Goal: Task Accomplishment & Management: Use online tool/utility

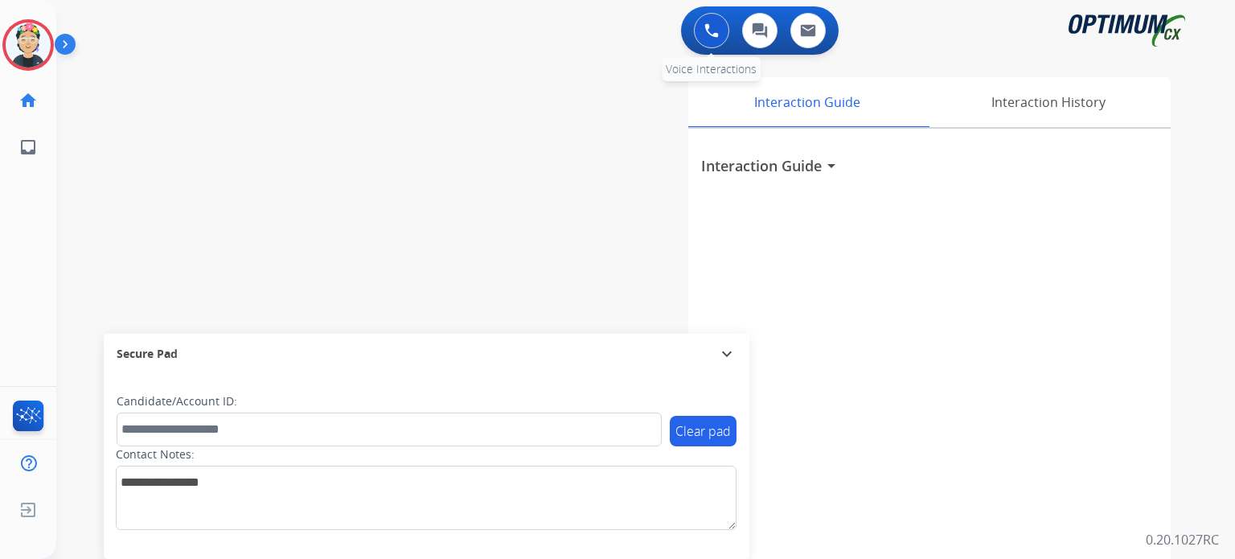
click at [705, 39] on button at bounding box center [711, 30] width 35 height 35
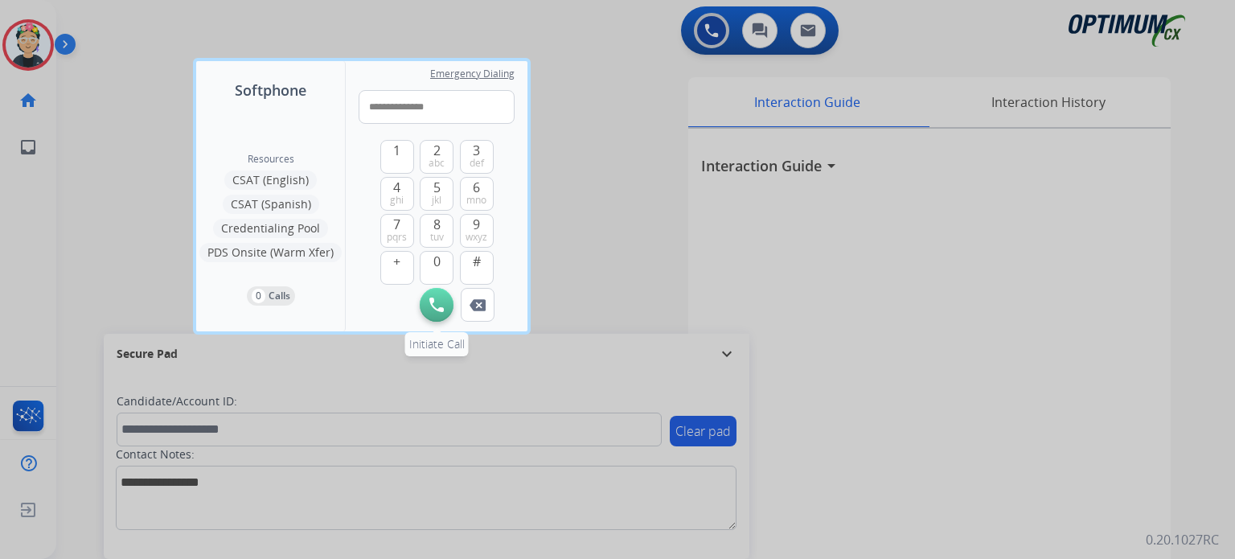
type input "**********"
click at [439, 306] on img at bounding box center [436, 305] width 14 height 14
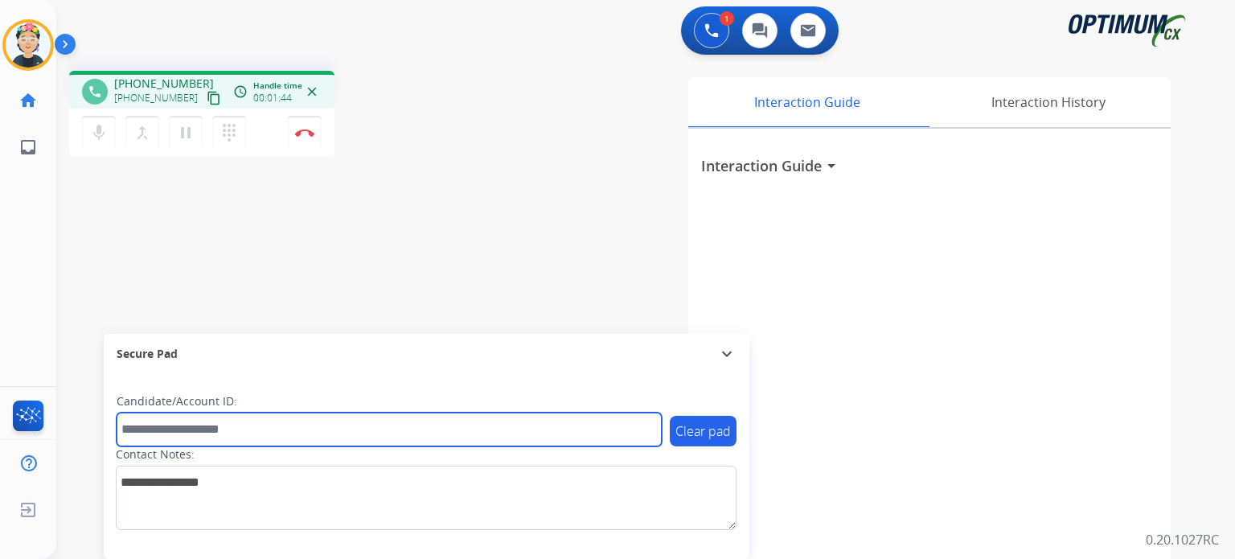
click at [410, 430] on input "text" at bounding box center [389, 430] width 545 height 34
paste input "*******"
type input "*******"
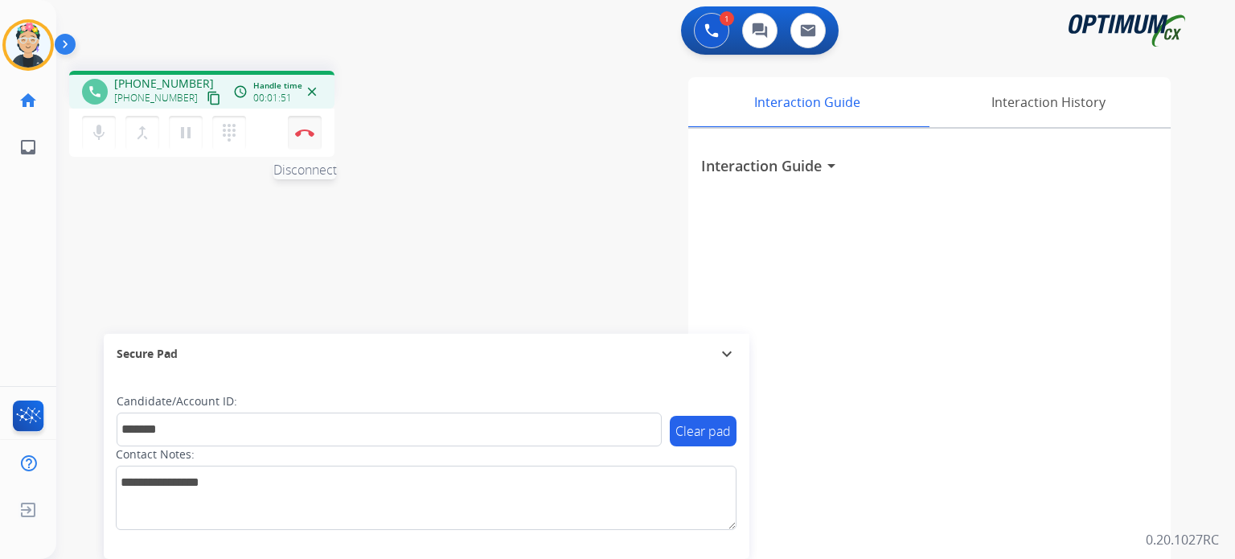
click at [288, 116] on button "Disconnect" at bounding box center [305, 133] width 34 height 34
click at [311, 140] on button "Disconnect" at bounding box center [305, 133] width 34 height 34
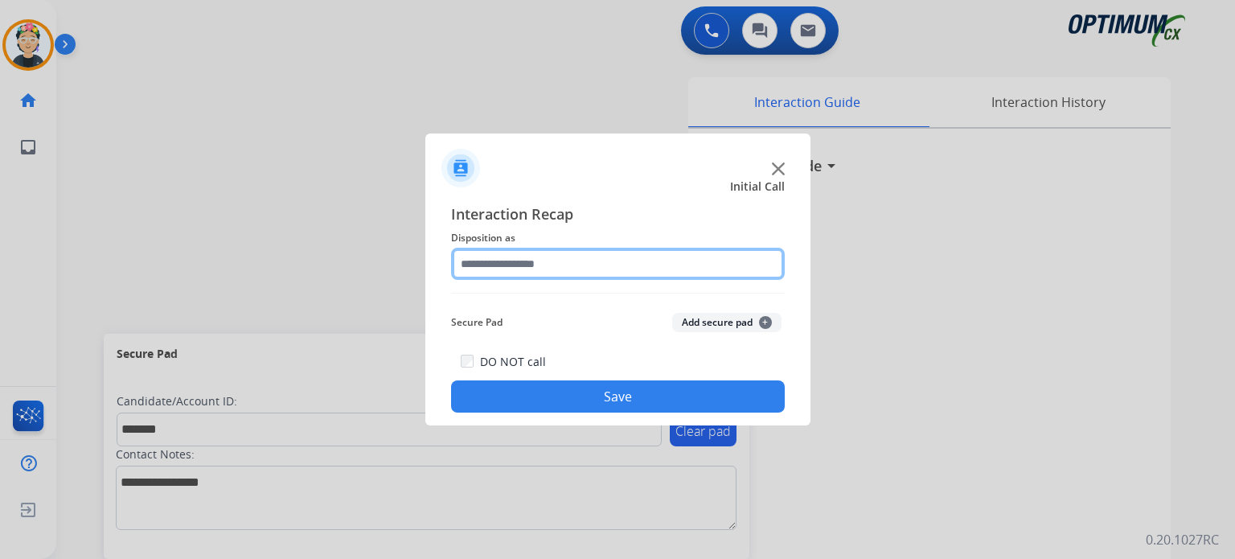
click at [534, 259] on input "text" at bounding box center [618, 264] width 334 height 32
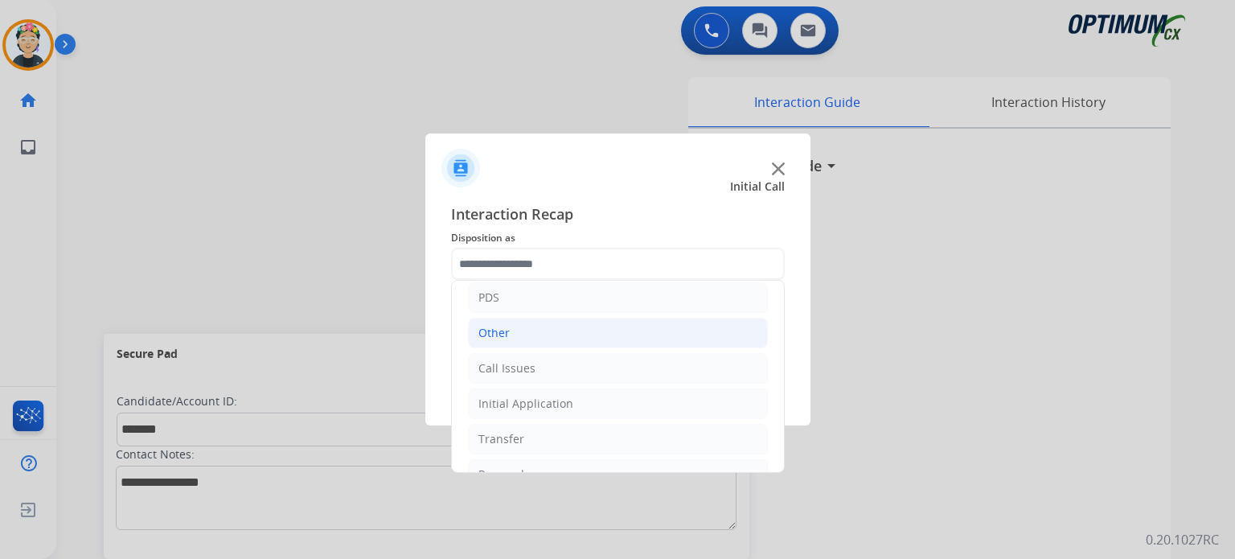
click at [549, 337] on li "Other" at bounding box center [618, 333] width 300 height 31
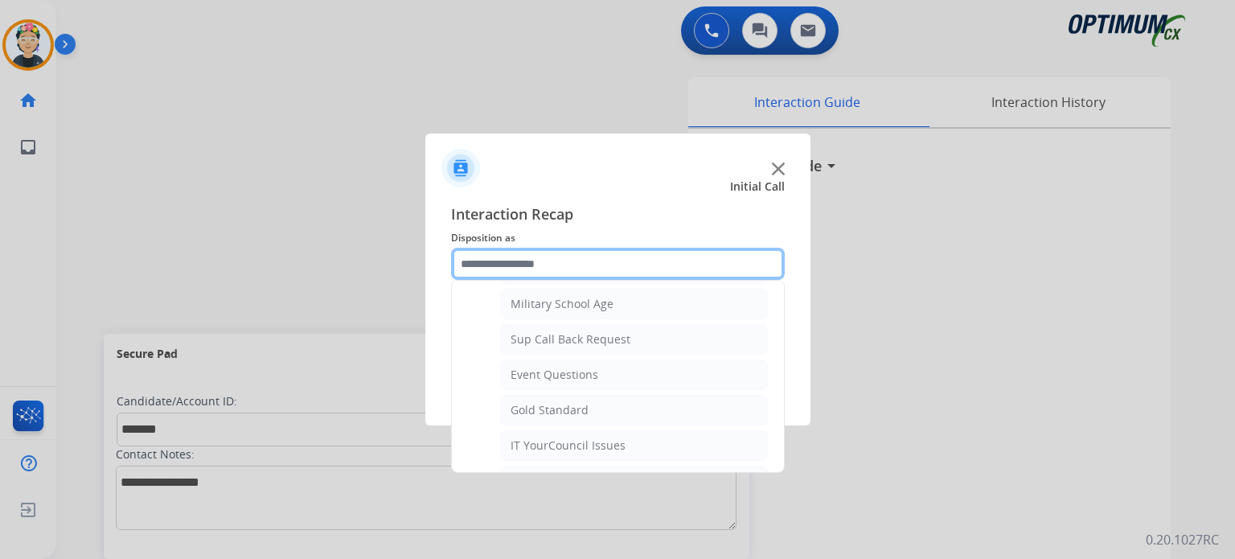
scroll to position [322, 0]
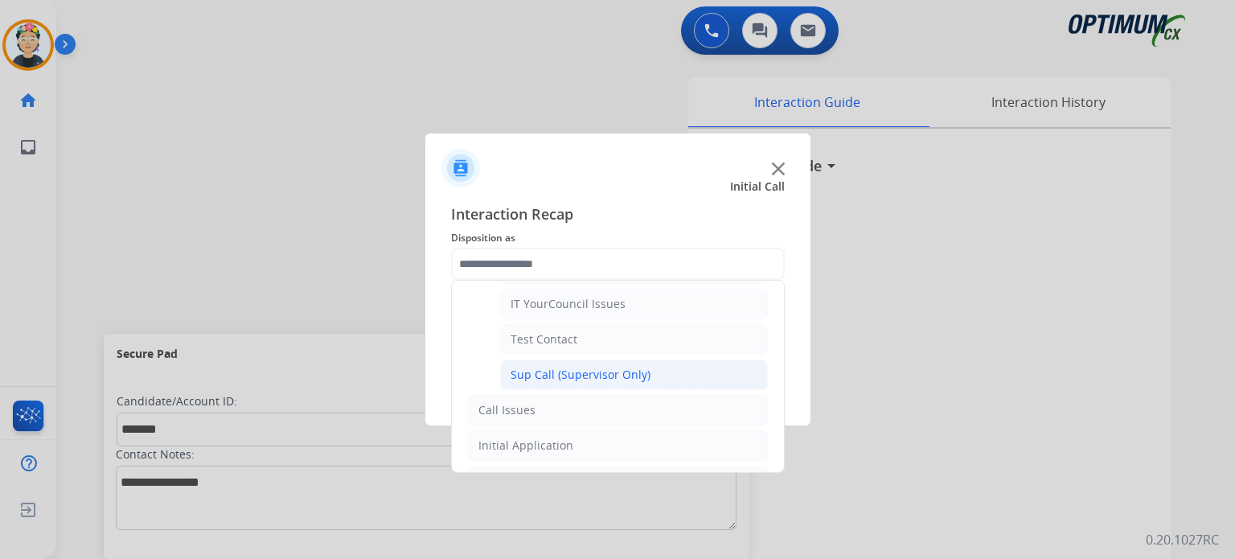
click at [573, 369] on div "Sup Call (Supervisor Only)" at bounding box center [581, 375] width 140 height 16
type input "**********"
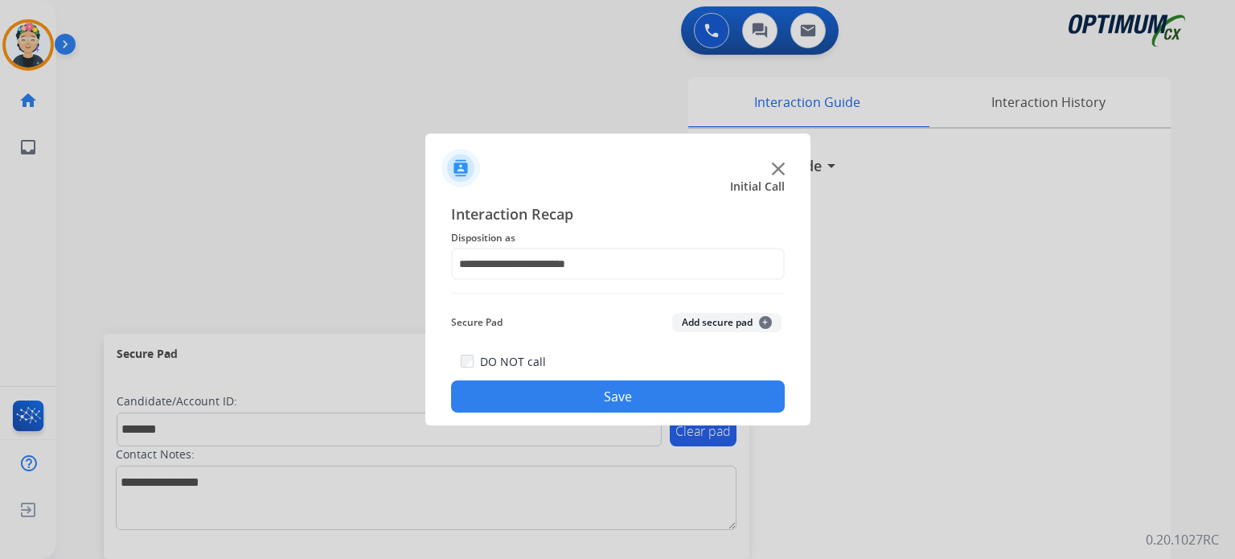
click at [711, 327] on button "Add secure pad +" at bounding box center [726, 322] width 109 height 19
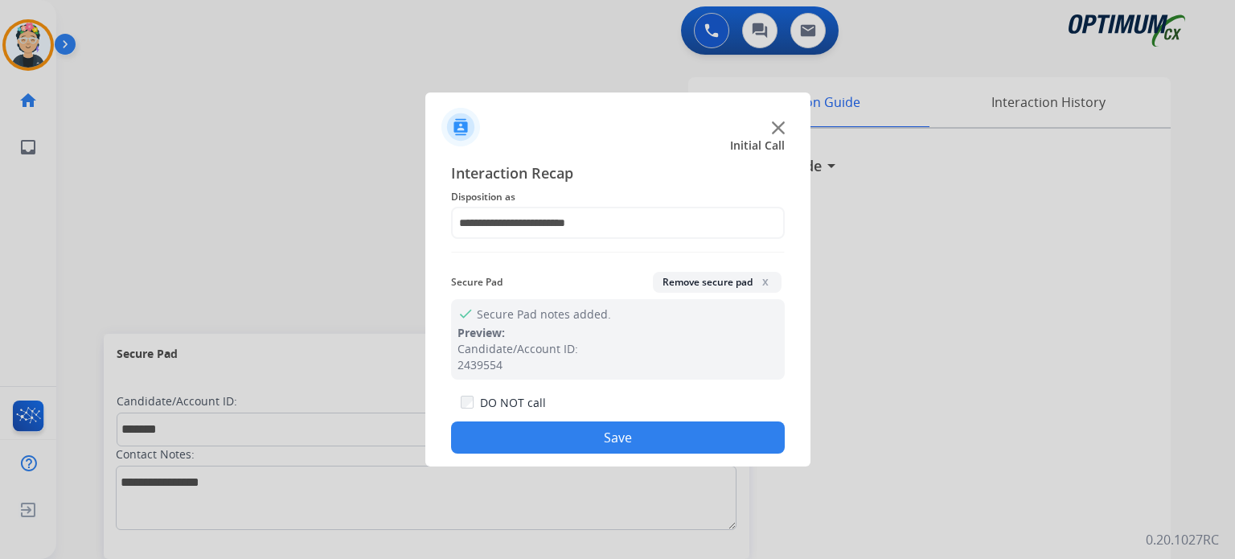
click at [635, 442] on button "Save" at bounding box center [618, 437] width 334 height 32
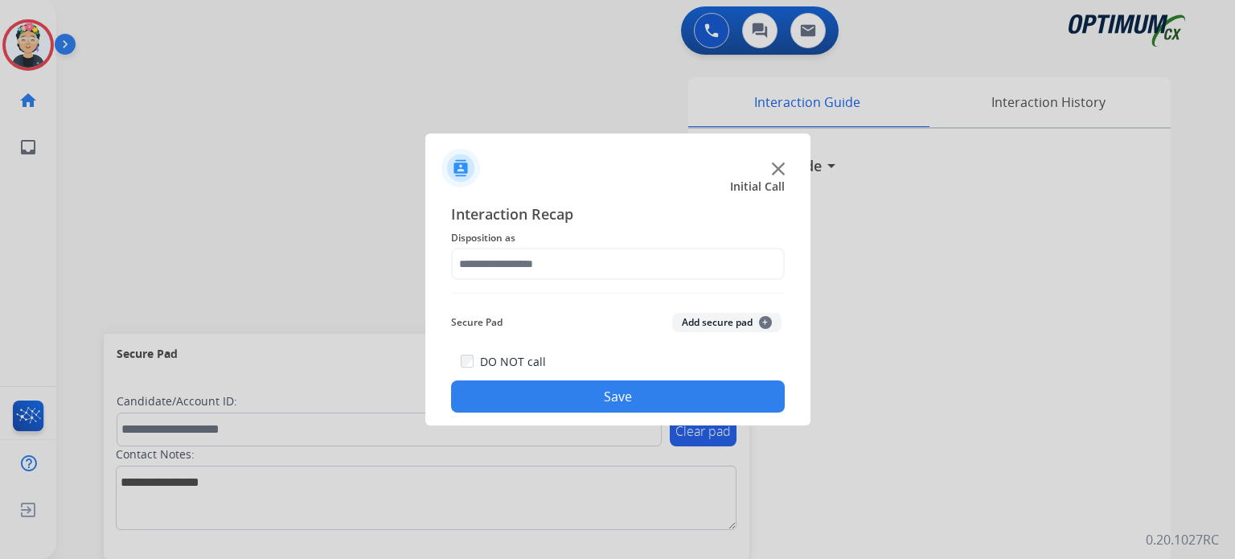
click at [781, 170] on img at bounding box center [778, 168] width 13 height 13
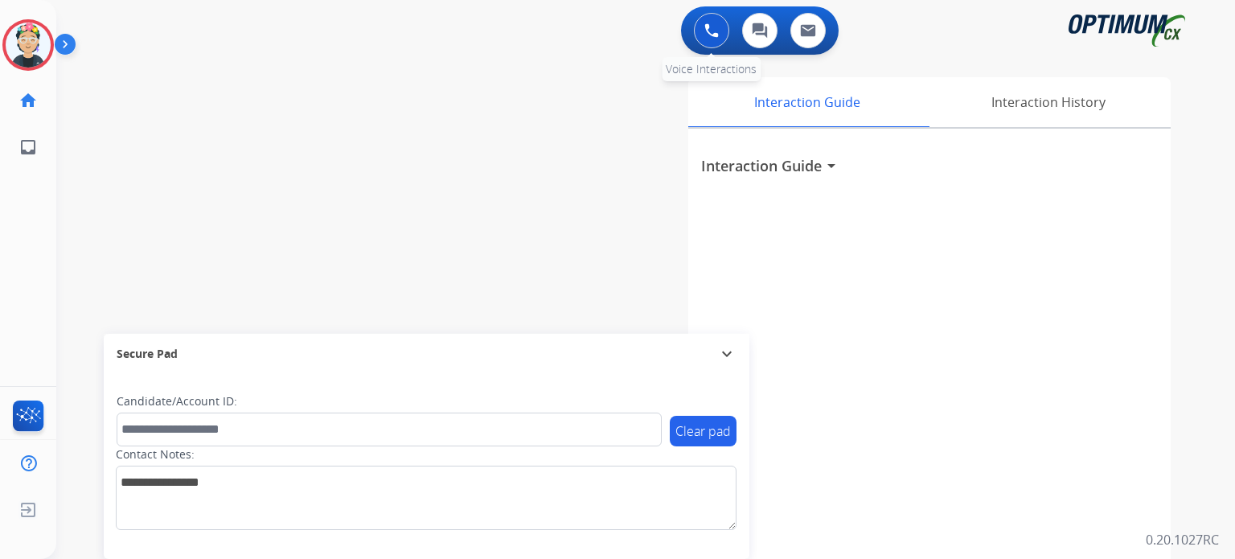
drag, startPoint x: 709, startPoint y: 25, endPoint x: 713, endPoint y: 44, distance: 19.6
click at [709, 25] on img at bounding box center [712, 30] width 14 height 14
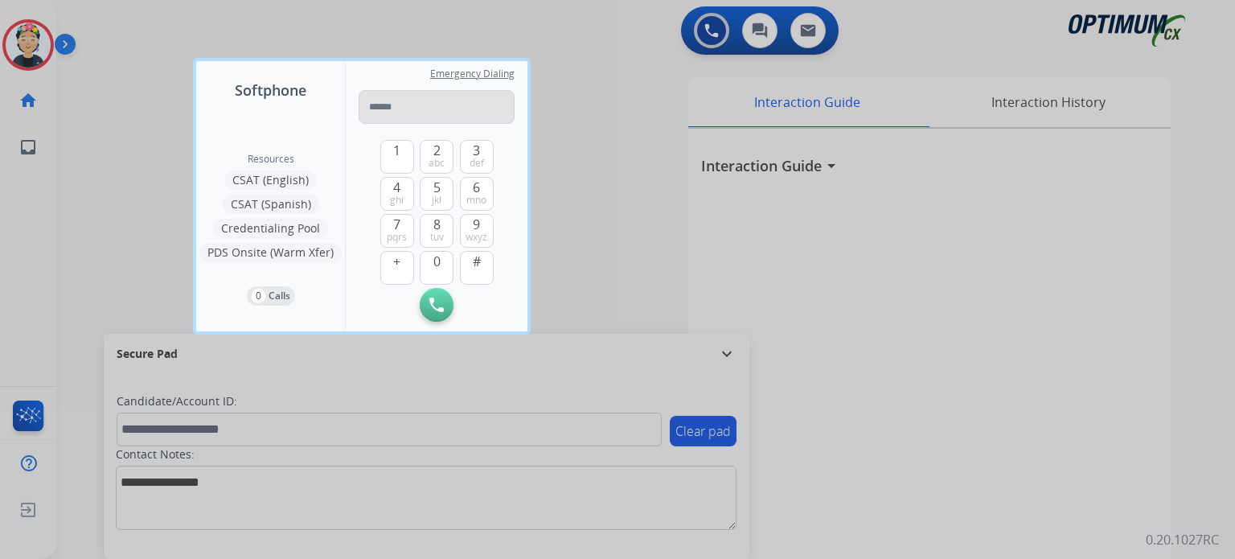
click at [441, 111] on input "tel" at bounding box center [437, 107] width 156 height 34
type input "**********"
click at [442, 310] on img at bounding box center [436, 305] width 14 height 14
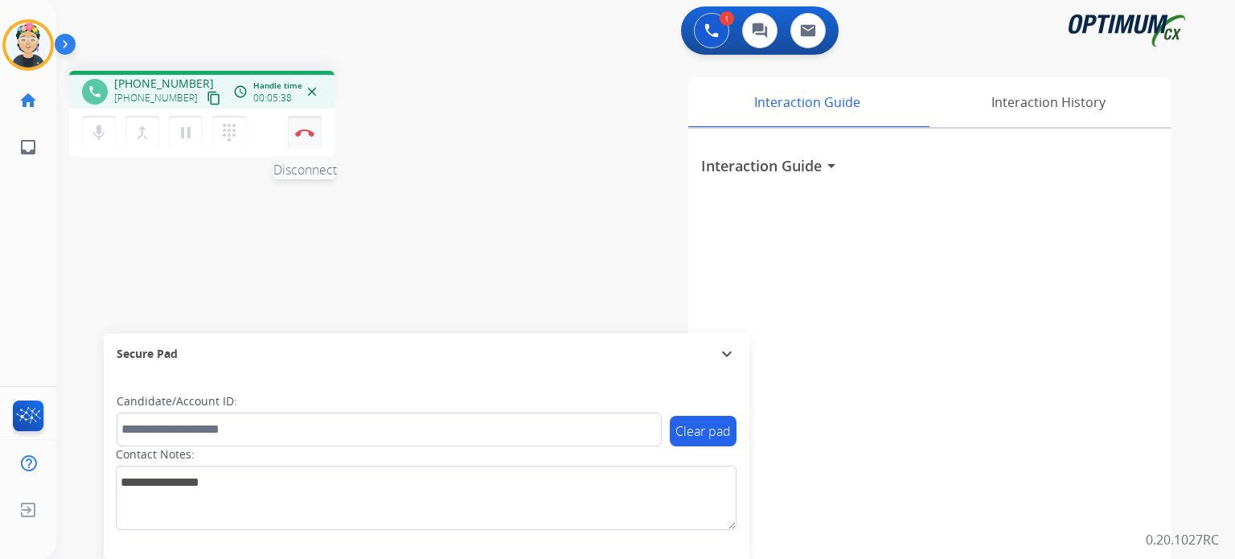
click at [302, 135] on img at bounding box center [304, 133] width 19 height 8
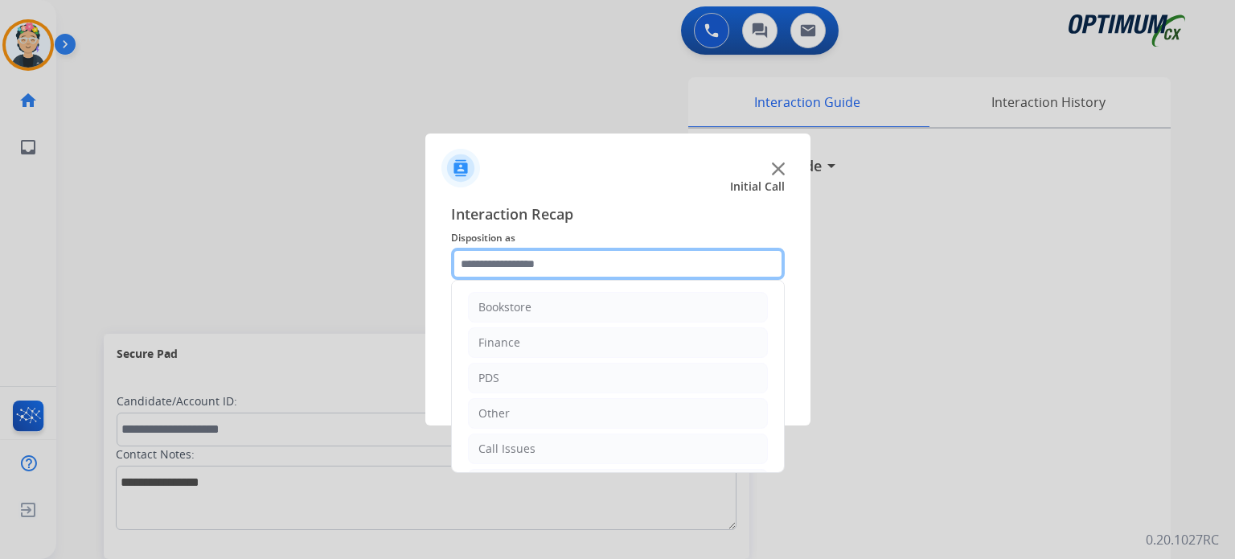
click at [554, 264] on input "text" at bounding box center [618, 264] width 334 height 32
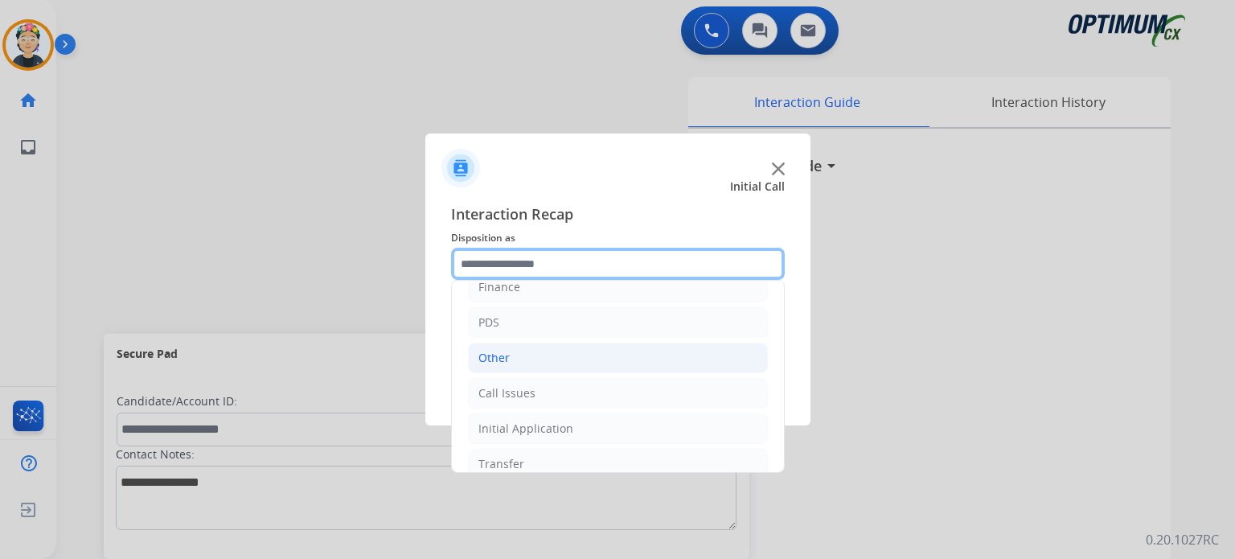
scroll to position [106, 0]
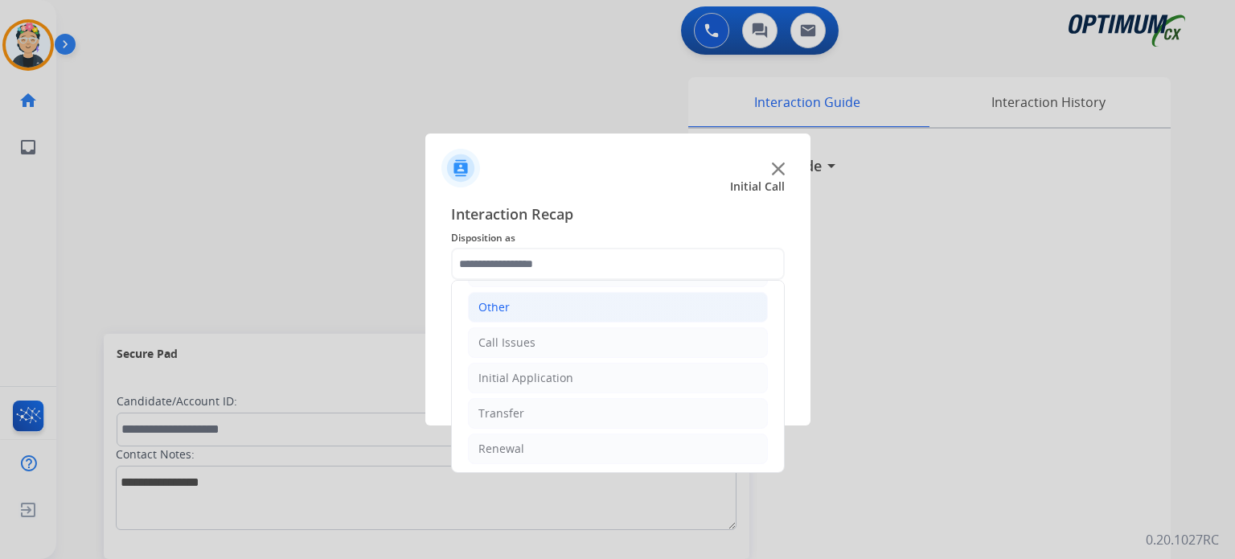
click at [507, 302] on div "Other" at bounding box center [494, 307] width 31 height 16
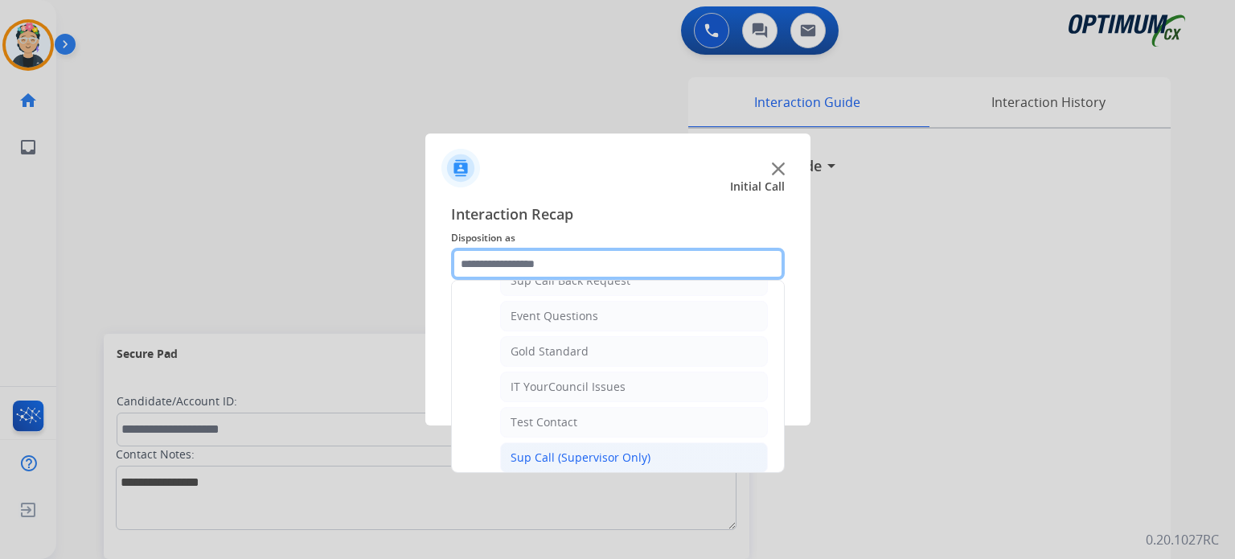
scroll to position [387, 0]
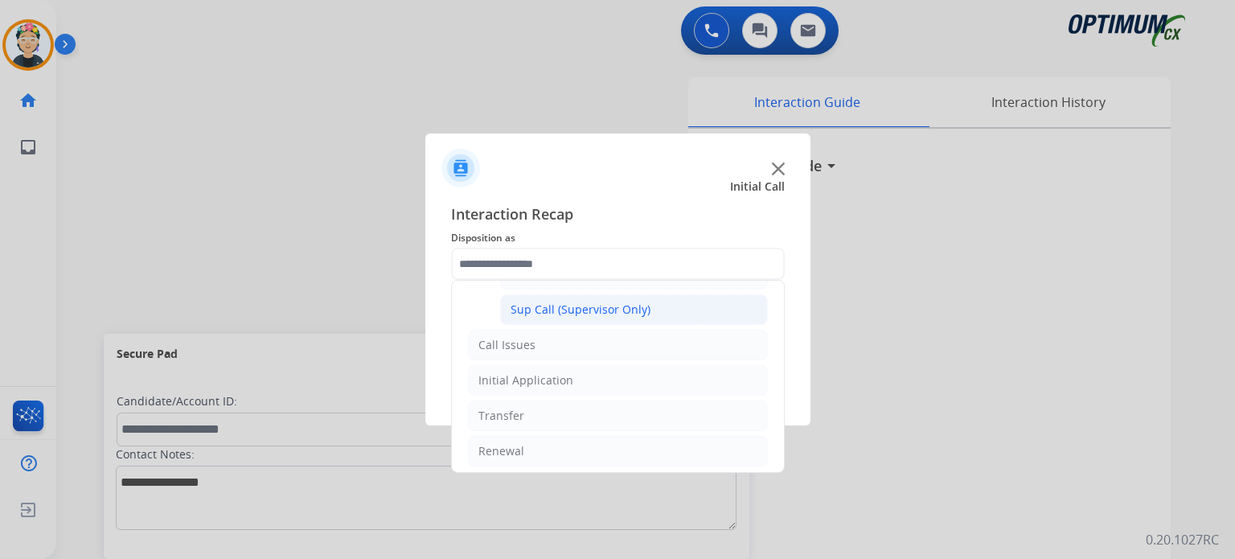
click at [559, 302] on div "Sup Call (Supervisor Only)" at bounding box center [581, 310] width 140 height 16
type input "**********"
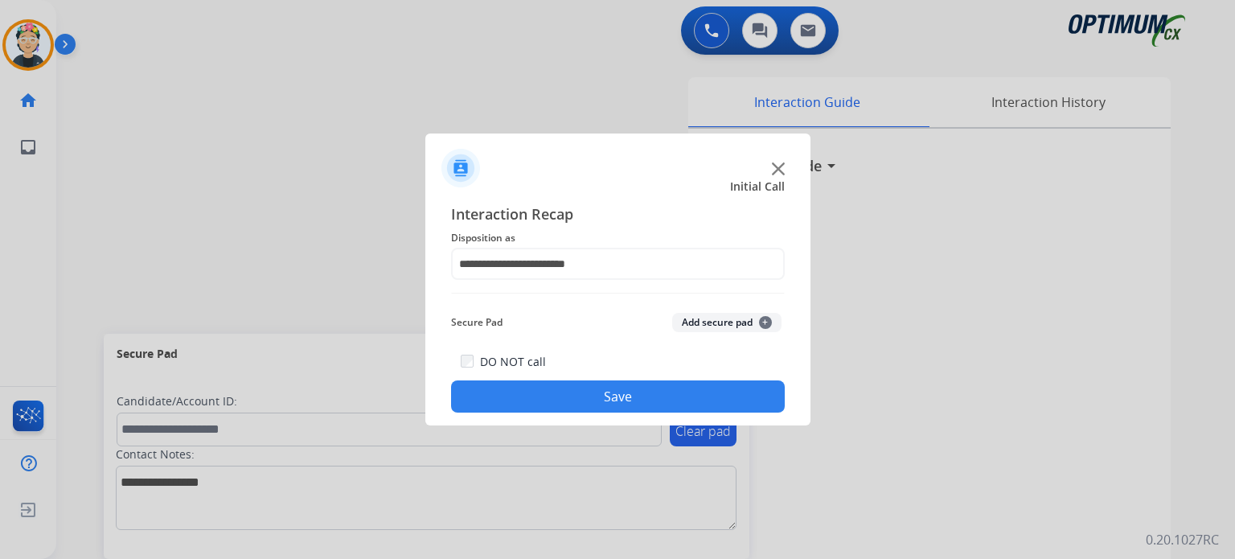
click at [617, 396] on button "Save" at bounding box center [618, 396] width 334 height 32
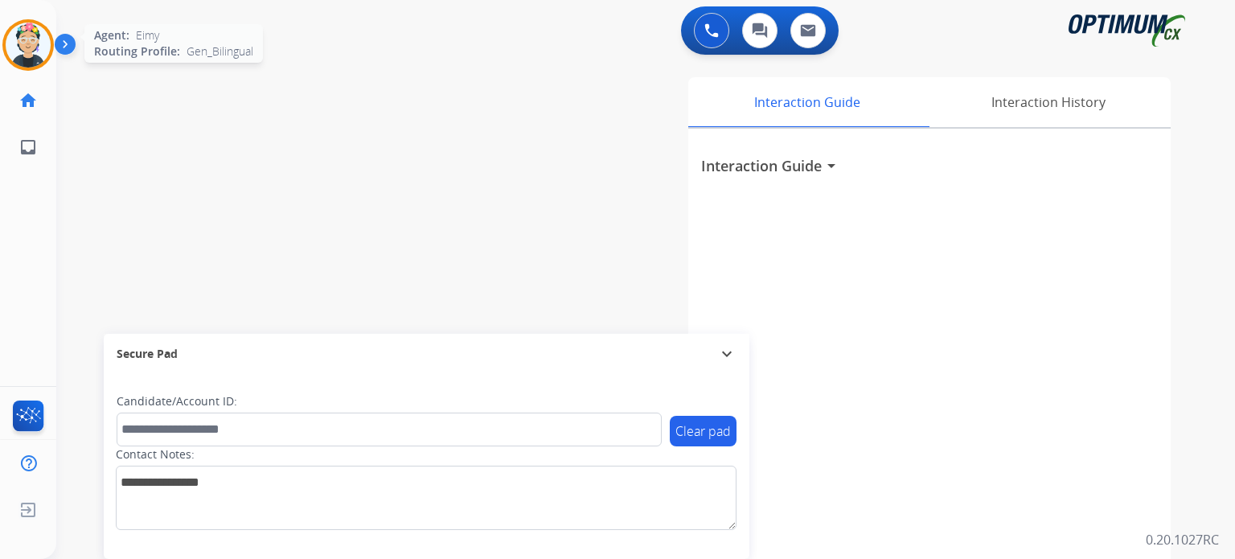
click at [29, 45] on img at bounding box center [28, 45] width 45 height 45
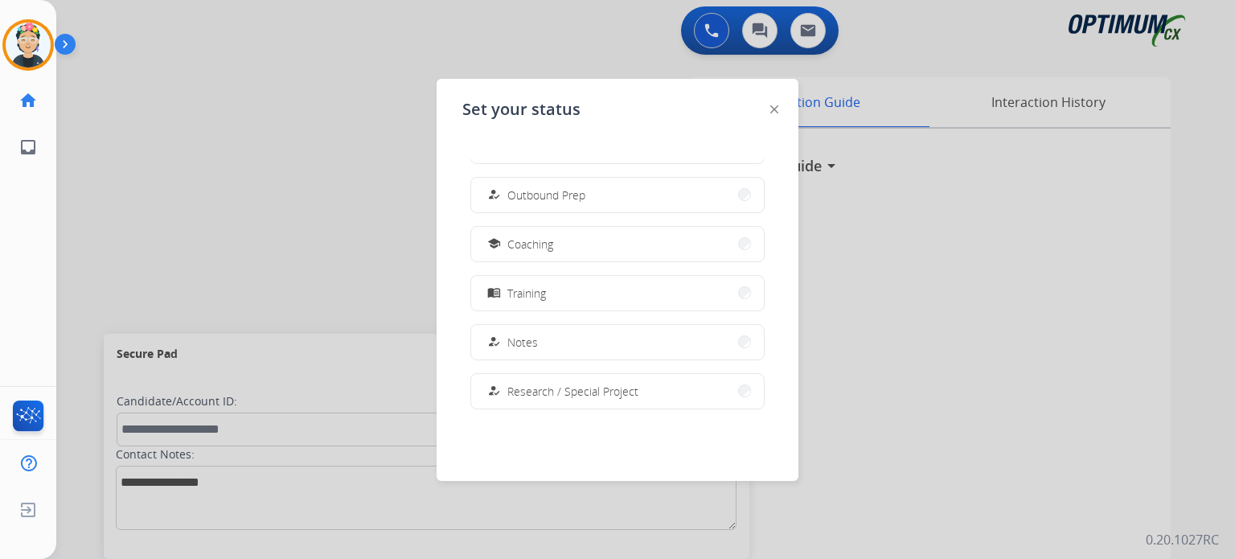
scroll to position [322, 0]
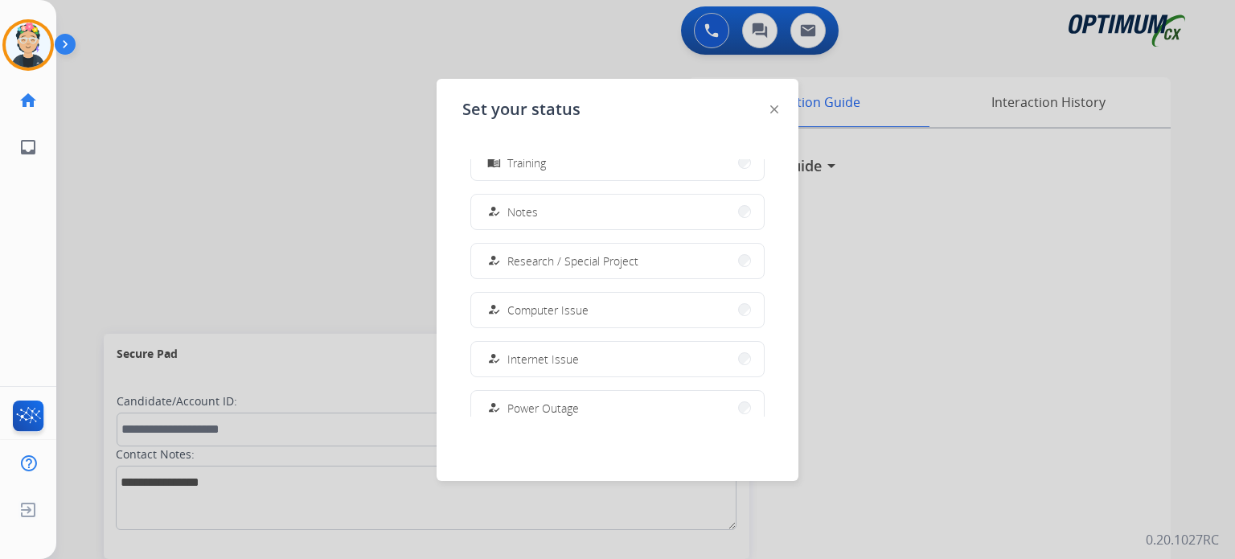
click at [561, 269] on div "how_to_reg Research / Special Project" at bounding box center [561, 260] width 154 height 19
